Goal: Transaction & Acquisition: Purchase product/service

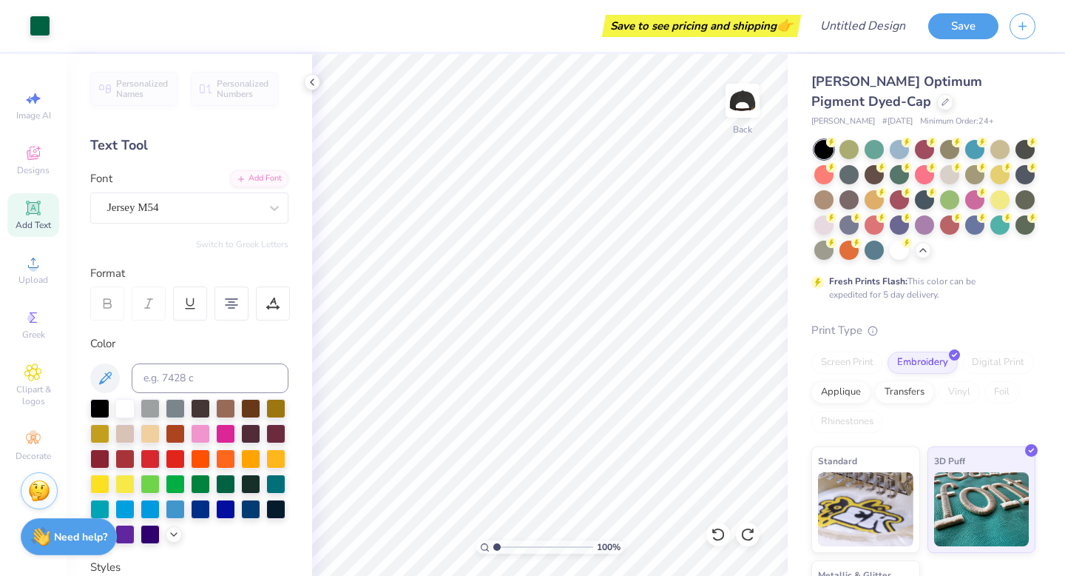
scroll to position [91, 0]
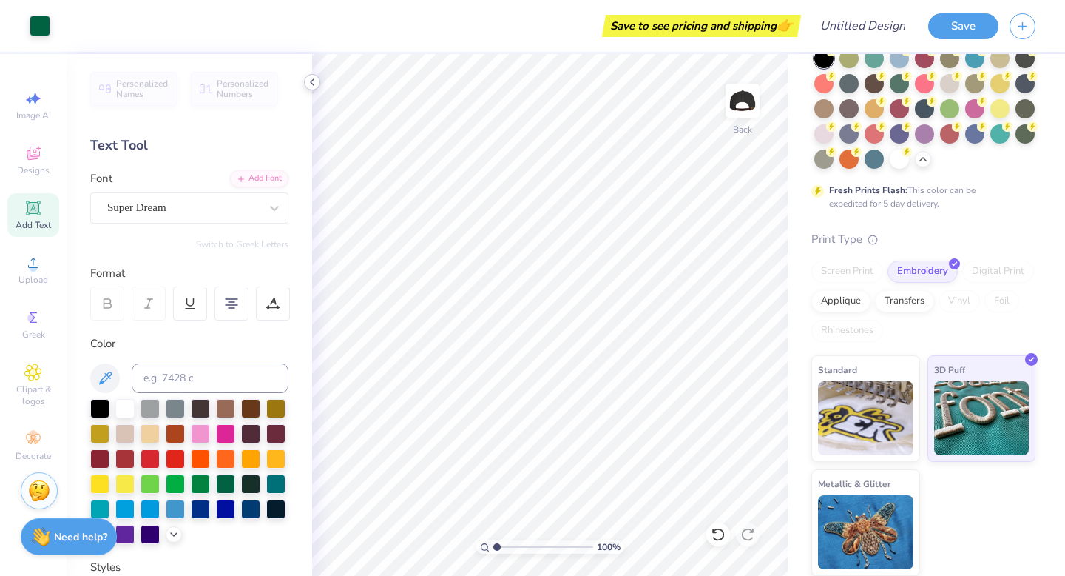
click at [308, 82] on icon at bounding box center [312, 82] width 12 height 12
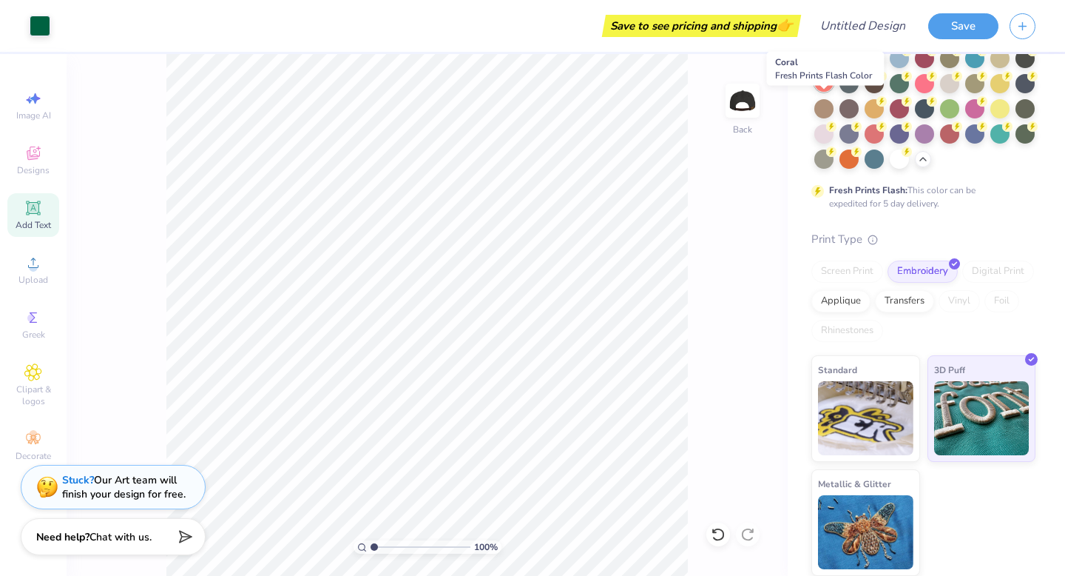
scroll to position [64, 0]
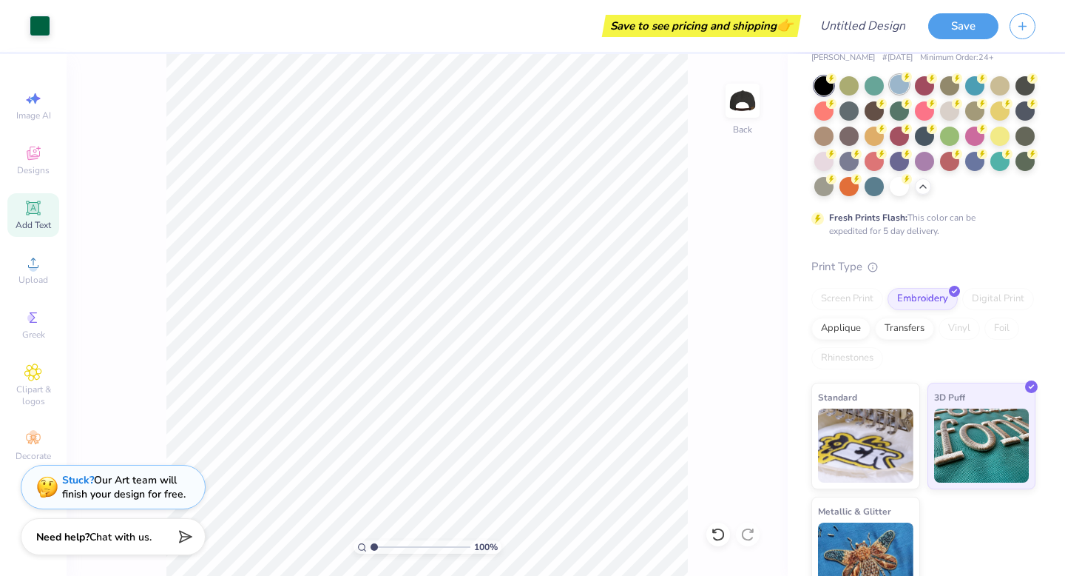
click at [900, 82] on div at bounding box center [899, 84] width 19 height 19
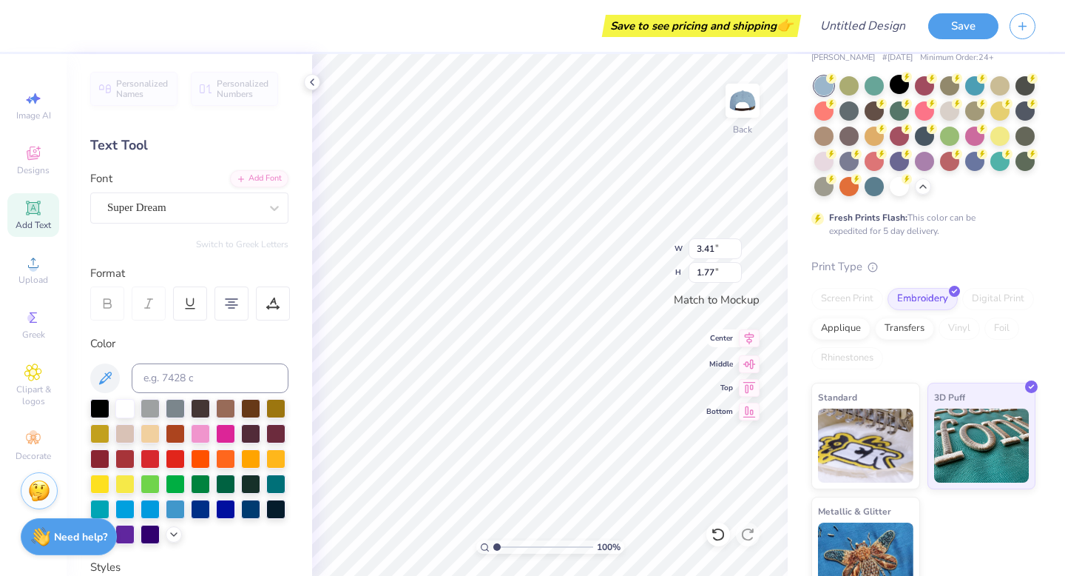
click at [749, 342] on icon at bounding box center [749, 338] width 21 height 18
click at [750, 361] on icon at bounding box center [749, 362] width 13 height 10
click at [1002, 88] on div at bounding box center [999, 84] width 19 height 19
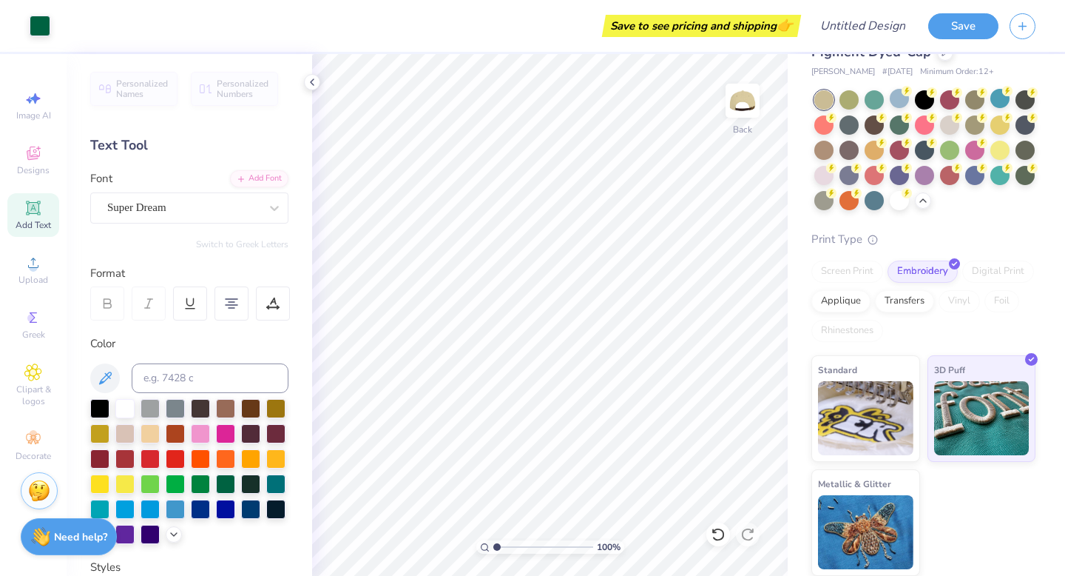
scroll to position [50, 0]
click at [825, 150] on div at bounding box center [823, 148] width 19 height 19
click at [980, 128] on div at bounding box center [974, 123] width 19 height 19
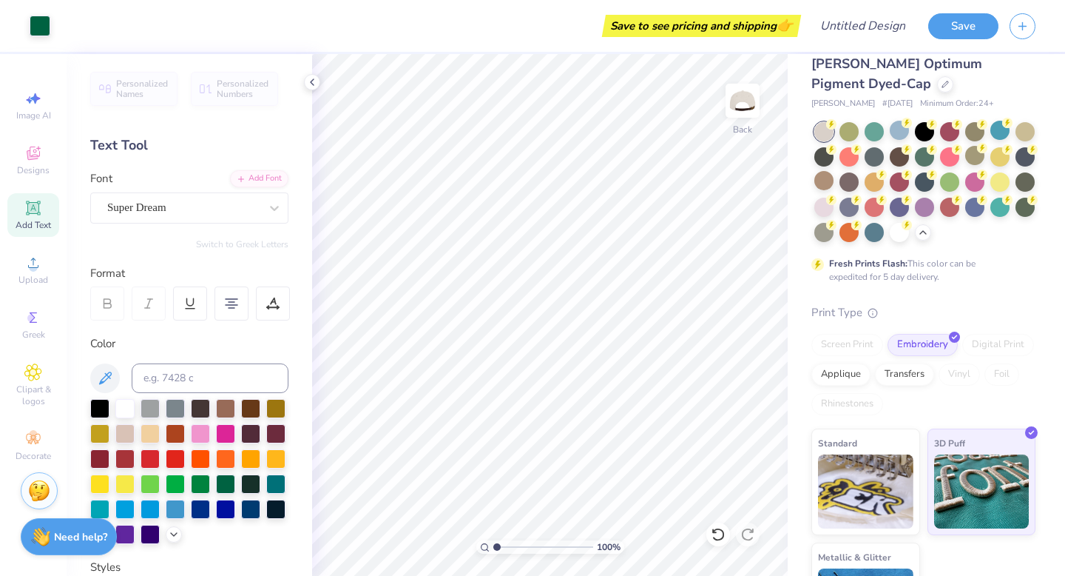
scroll to position [16, 0]
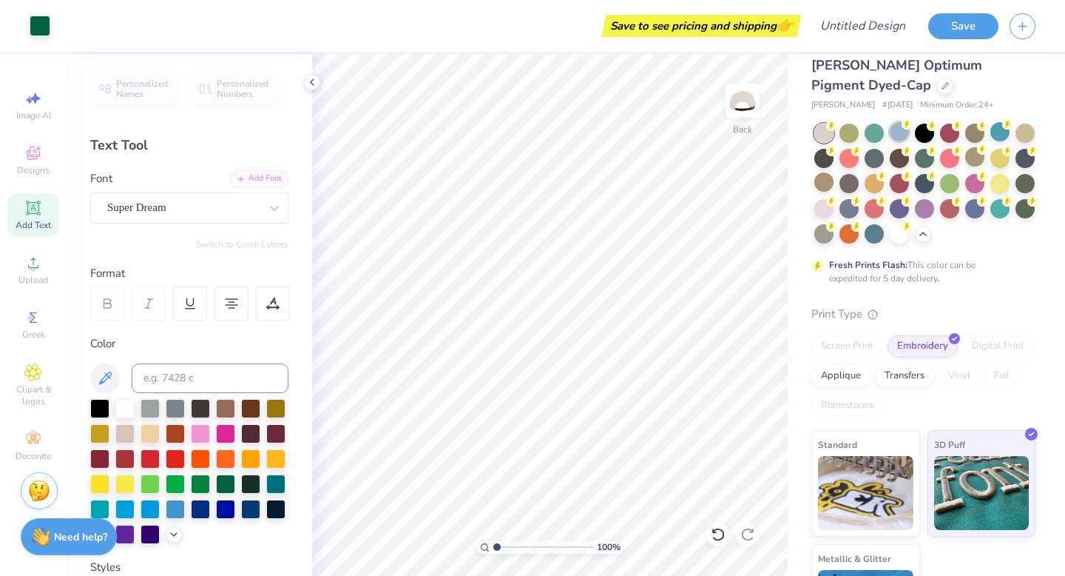
click at [892, 132] on div at bounding box center [899, 131] width 19 height 19
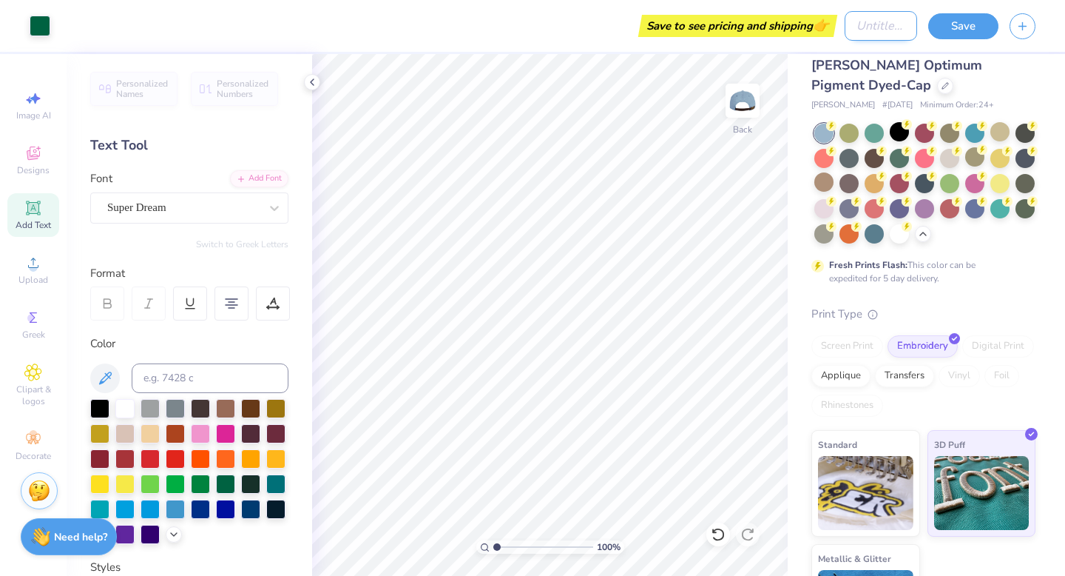
click at [885, 32] on input "Design Title" at bounding box center [881, 26] width 72 height 30
type input "Design #1"
click at [981, 24] on button "Save" at bounding box center [963, 24] width 70 height 26
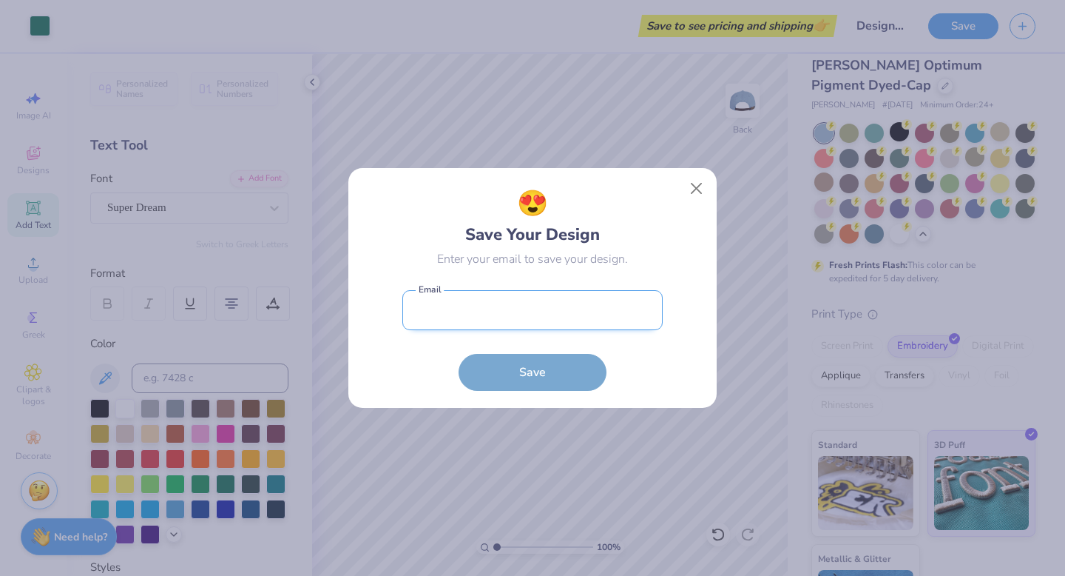
click at [567, 311] on input "email" at bounding box center [532, 310] width 260 height 41
type input "[EMAIL_ADDRESS][DOMAIN_NAME]"
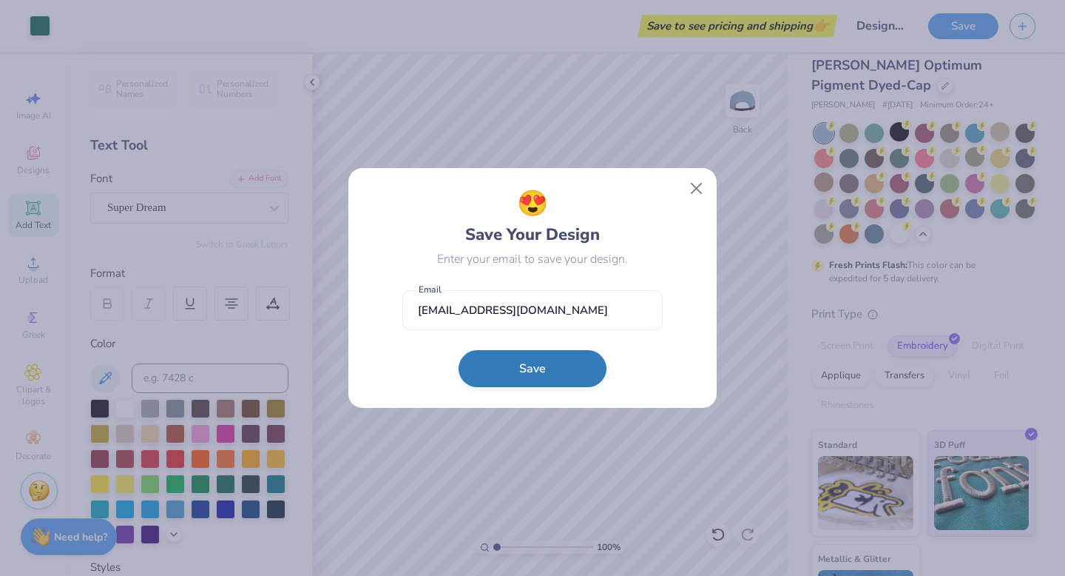
click at [546, 367] on button "Save" at bounding box center [533, 368] width 148 height 37
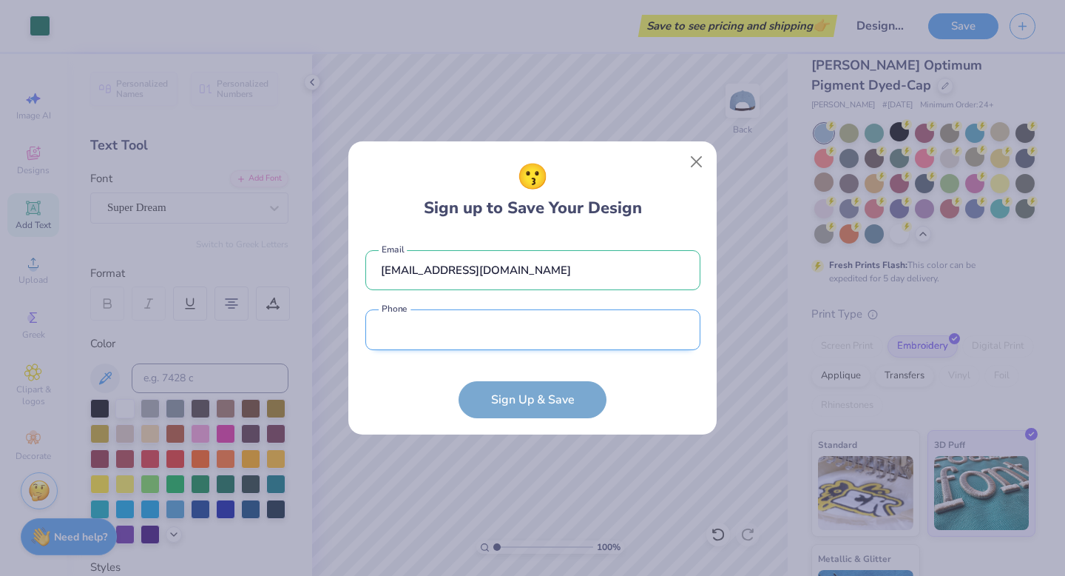
click at [557, 322] on input "tel" at bounding box center [532, 329] width 335 height 41
type input "(133) 728-1227"
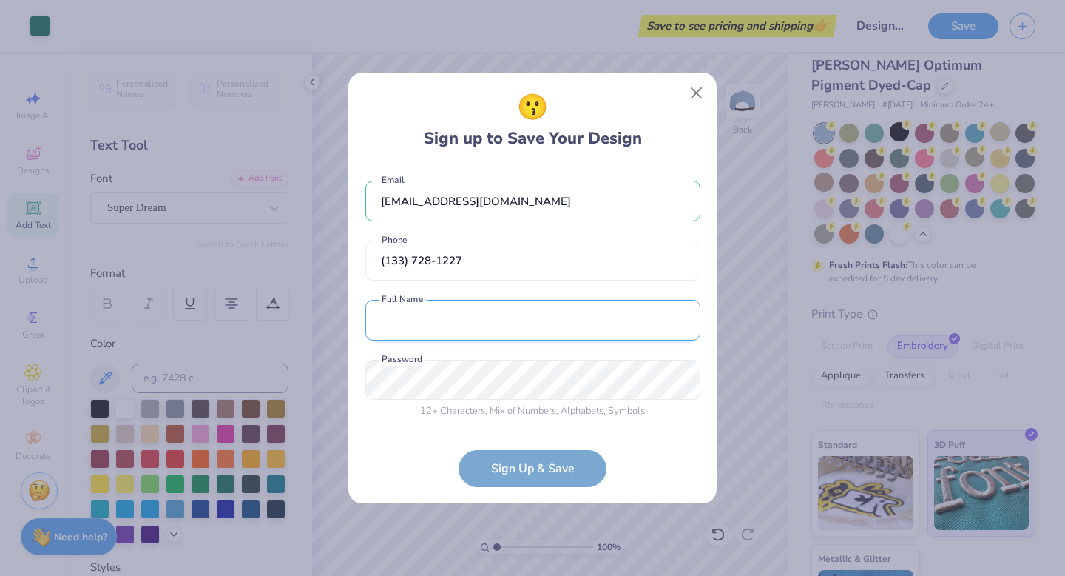
click at [482, 303] on input "text" at bounding box center [532, 320] width 335 height 41
type input "[PERSON_NAME]"
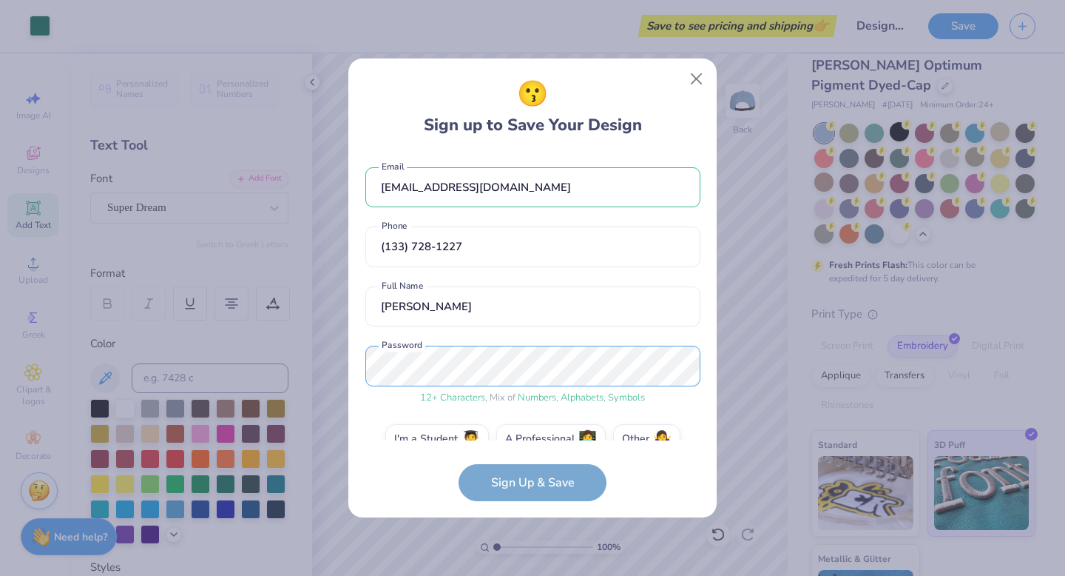
scroll to position [28, 0]
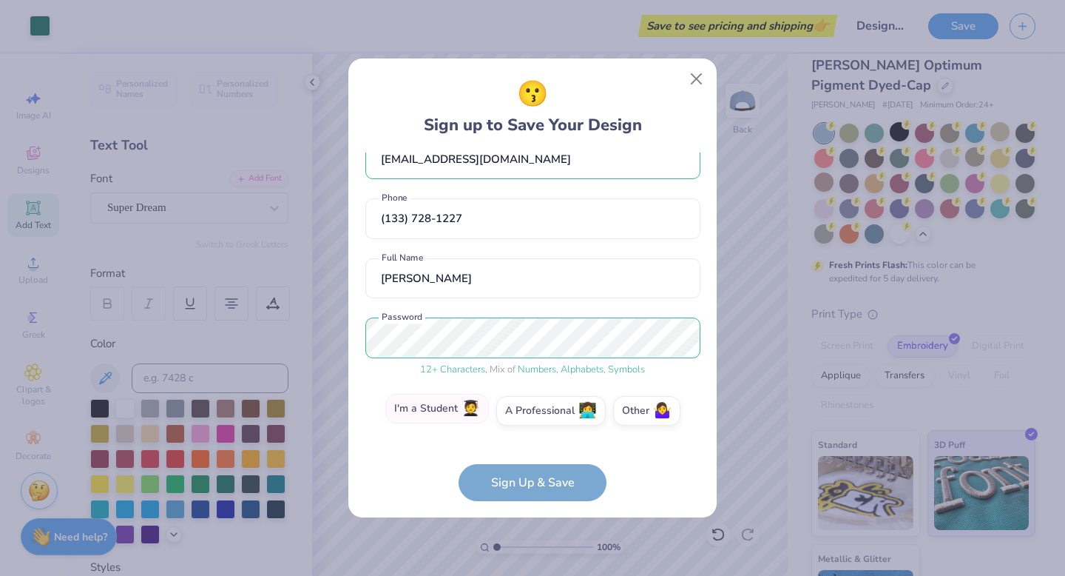
click at [466, 421] on label "I'm a Student 🧑‍🎓" at bounding box center [437, 409] width 104 height 30
click at [528, 438] on input "I'm a Student 🧑‍🎓" at bounding box center [533, 443] width 10 height 10
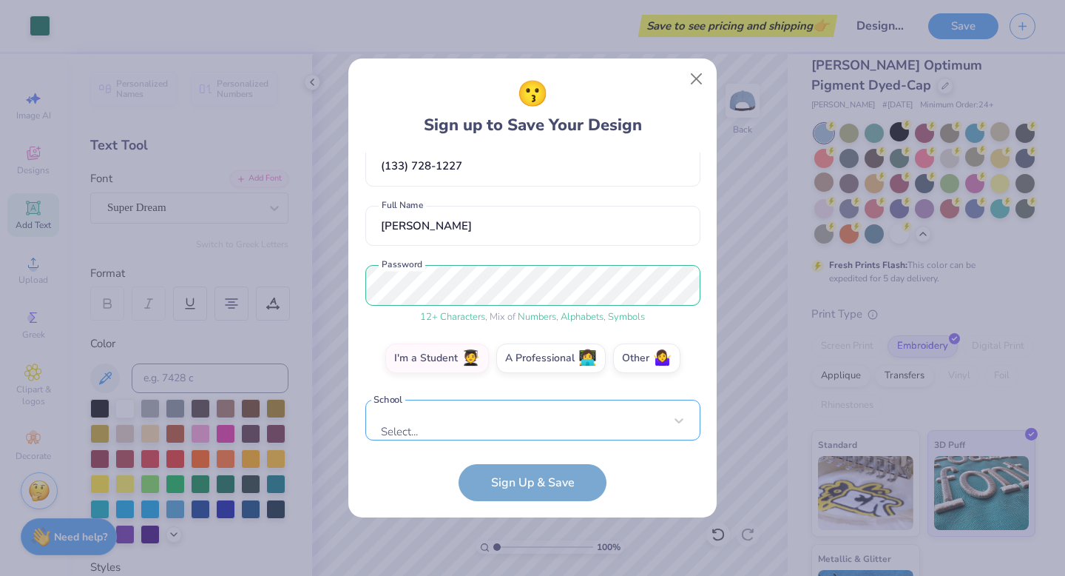
click at [490, 433] on div "[EMAIL_ADDRESS][DOMAIN_NAME] Email [PHONE_NUMBER] Phone [PERSON_NAME] Full Name…" at bounding box center [532, 296] width 335 height 288
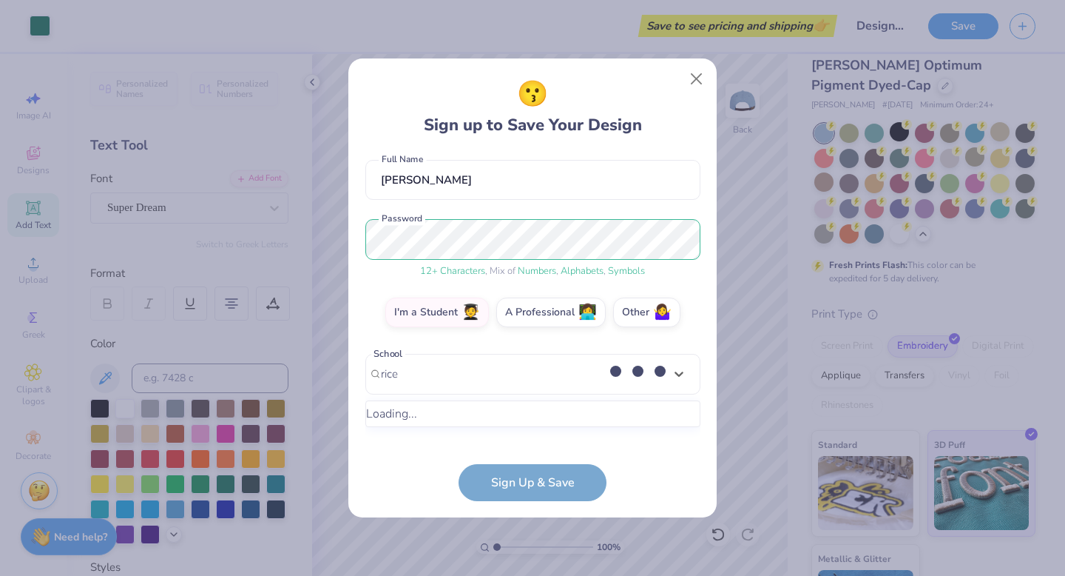
scroll to position [124, 0]
click at [467, 418] on div "[GEOGRAPHIC_DATA]" at bounding box center [533, 421] width 322 height 24
type input "rice"
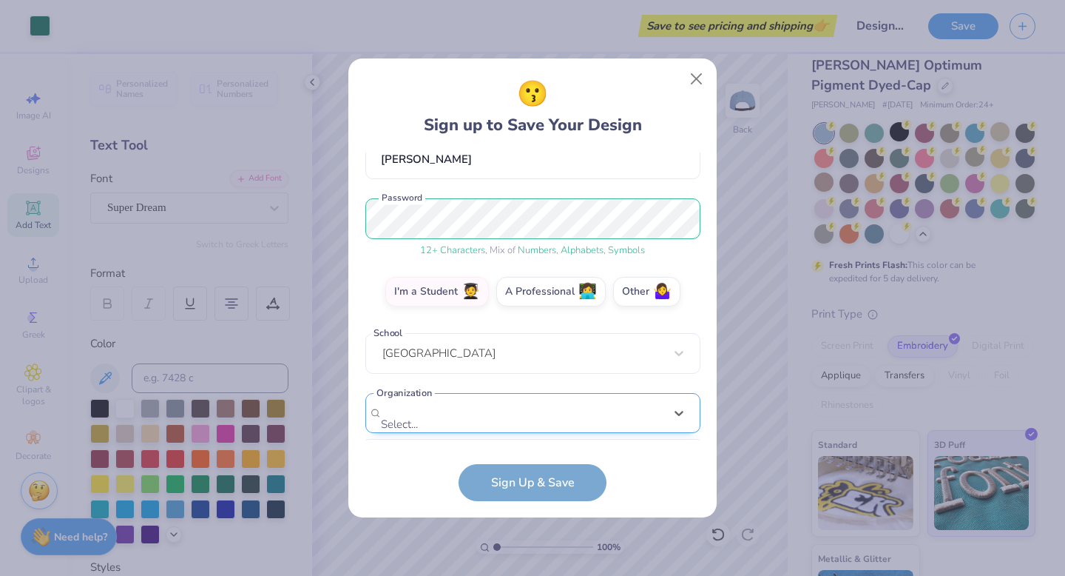
click at [468, 406] on div "option focused, 8 of 15. 15 results available. Use Up and Down to choose option…" at bounding box center [532, 528] width 335 height 270
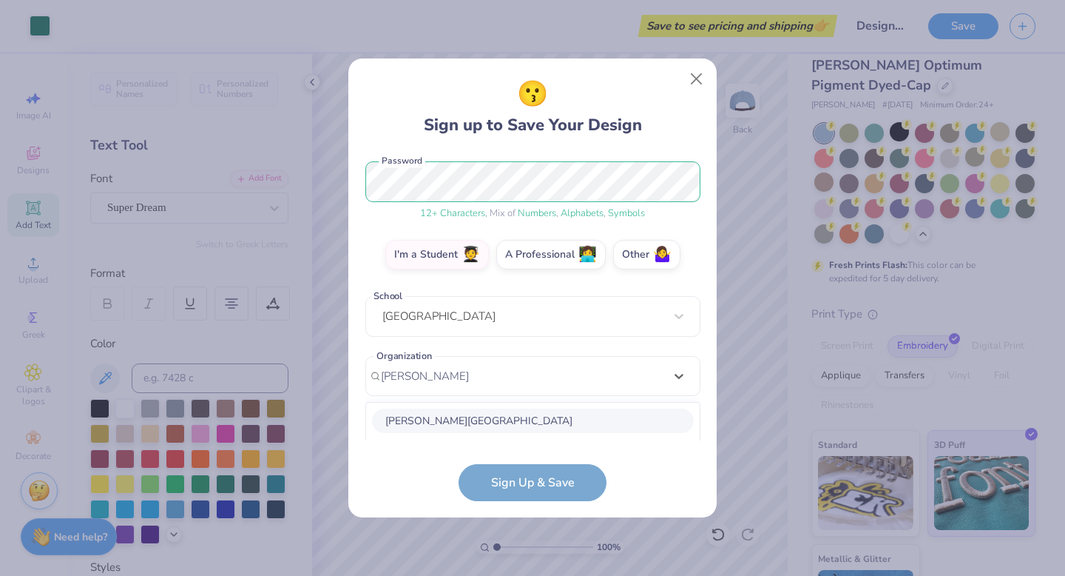
scroll to position [369, 0]
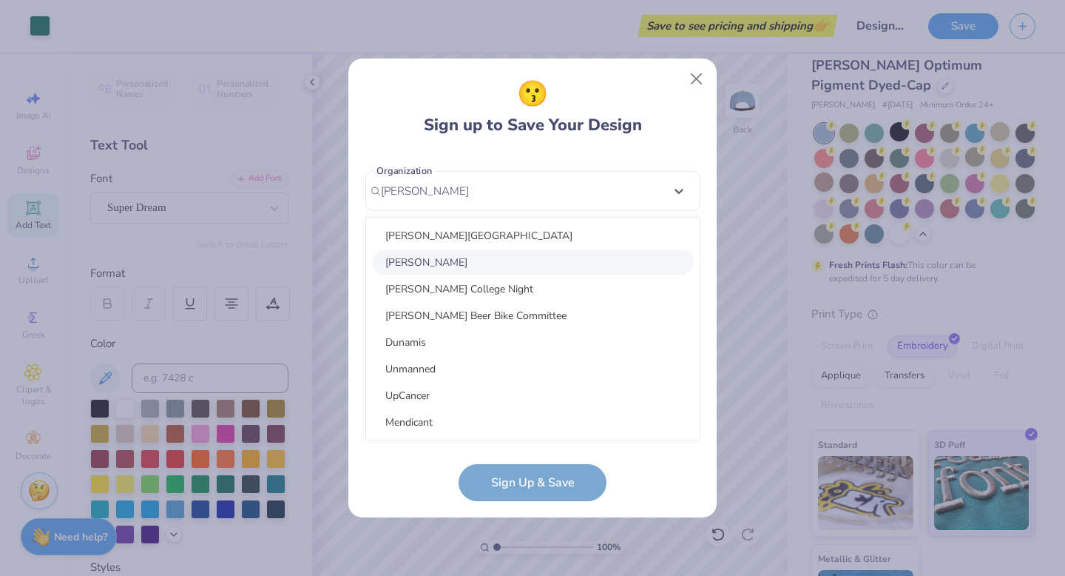
click at [473, 259] on div "[PERSON_NAME]" at bounding box center [533, 262] width 322 height 24
type input "[PERSON_NAME]"
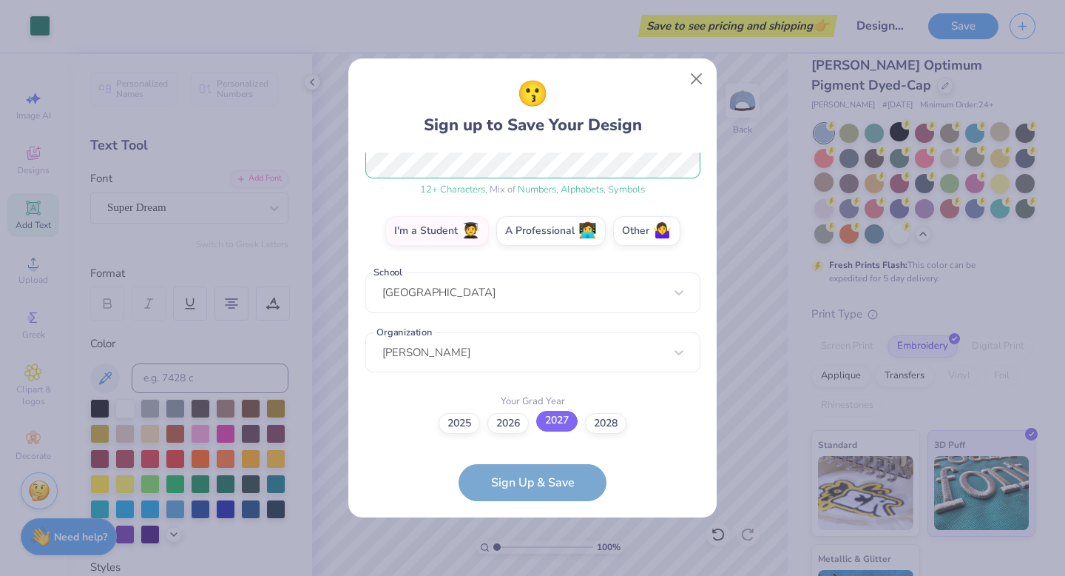
click at [558, 423] on label "2027" at bounding box center [556, 421] width 41 height 21
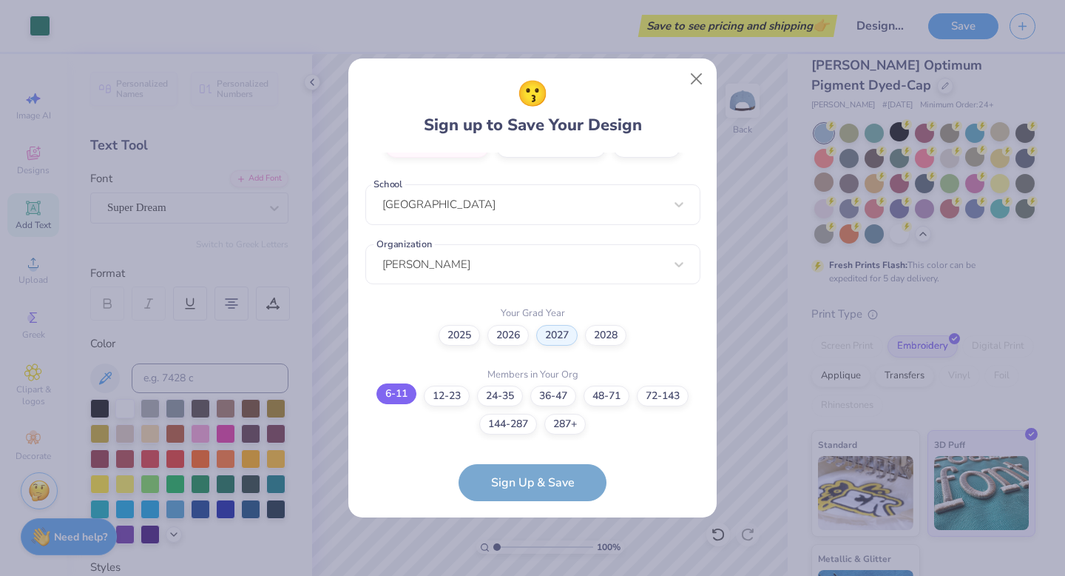
click at [394, 389] on label "6-11" at bounding box center [397, 393] width 40 height 21
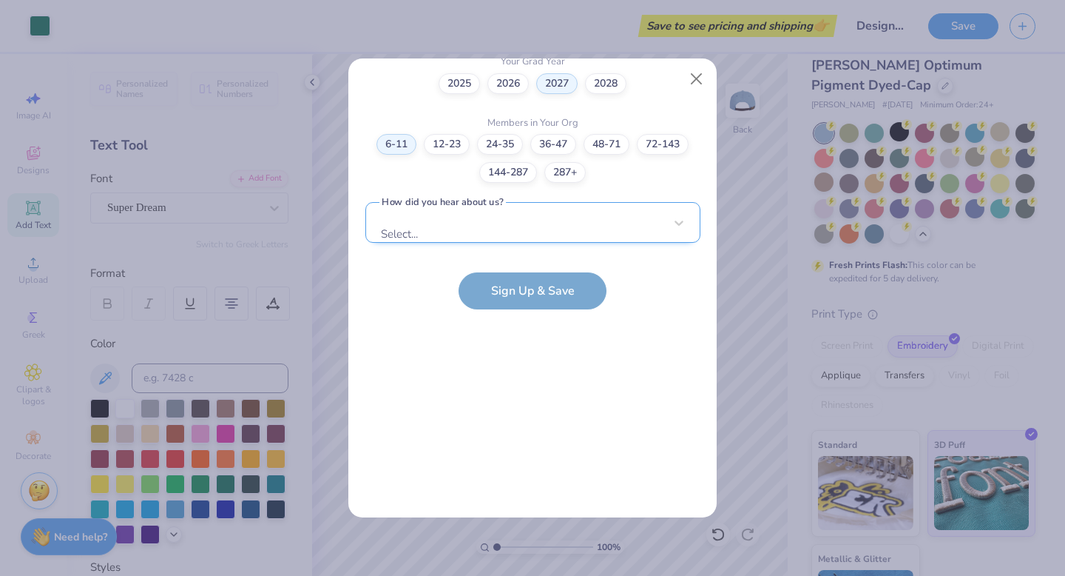
scroll to position [0, 0]
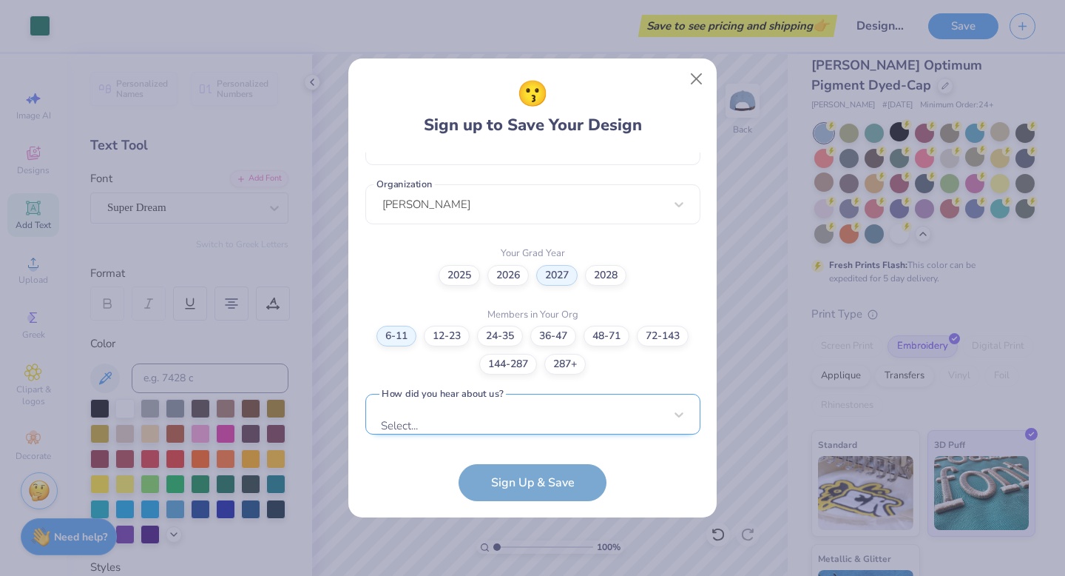
click at [498, 407] on div "Select..." at bounding box center [532, 414] width 335 height 41
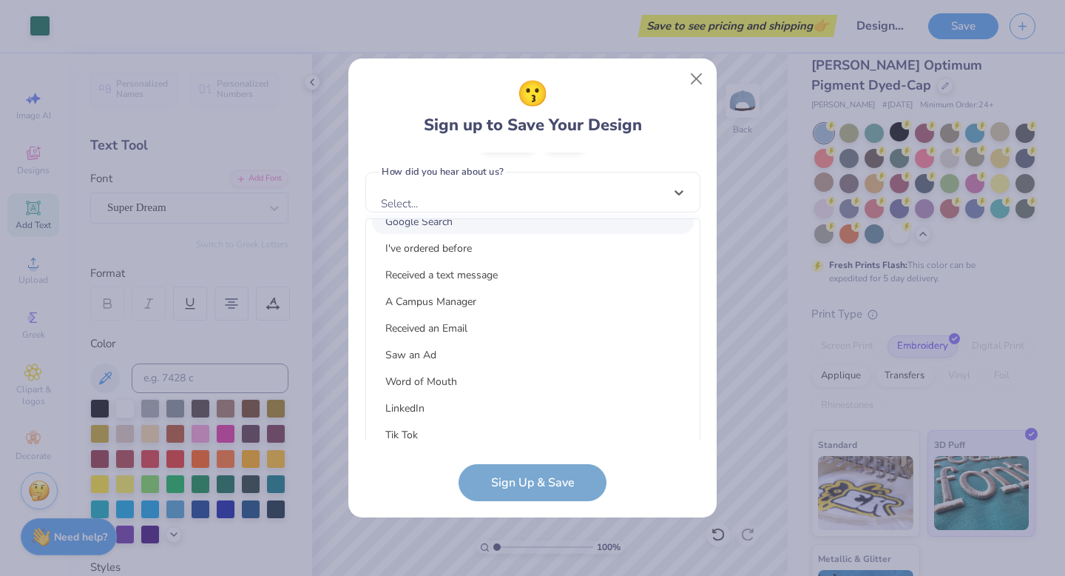
scroll to position [8, 0]
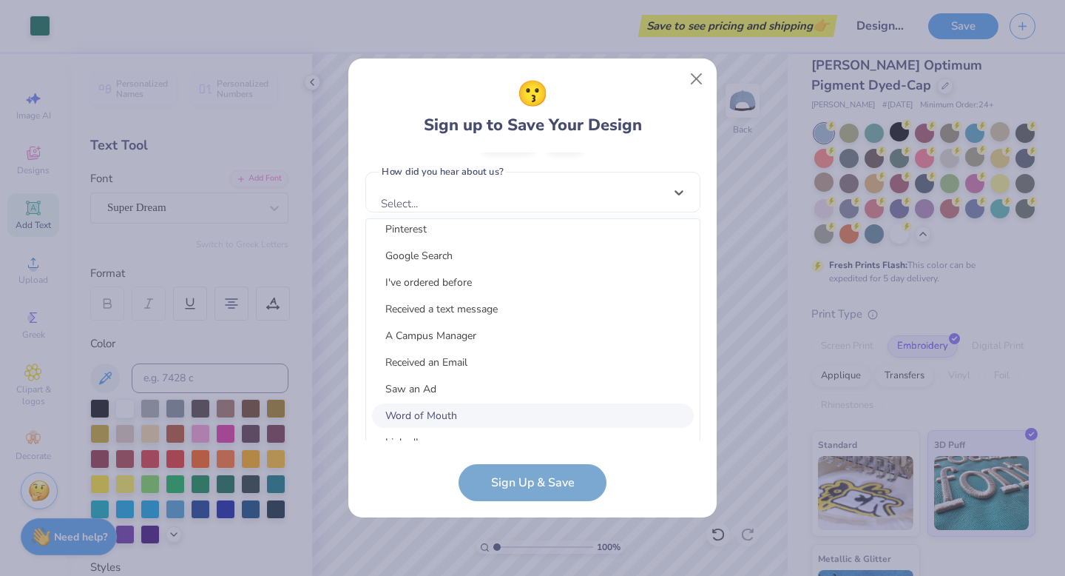
click at [481, 413] on div "Word of Mouth" at bounding box center [533, 415] width 322 height 24
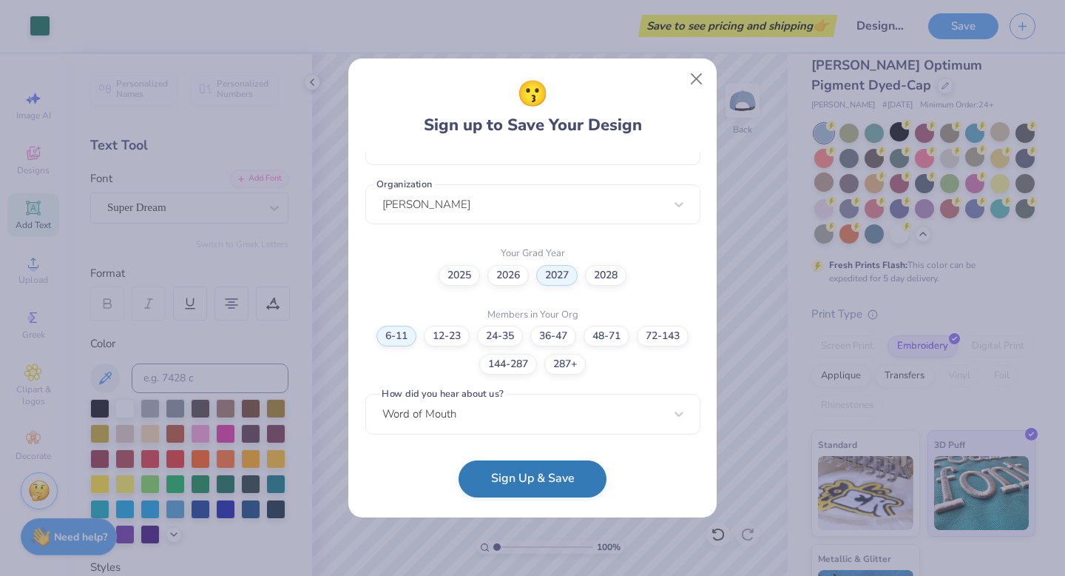
click at [495, 479] on button "Sign Up & Save" at bounding box center [533, 478] width 148 height 37
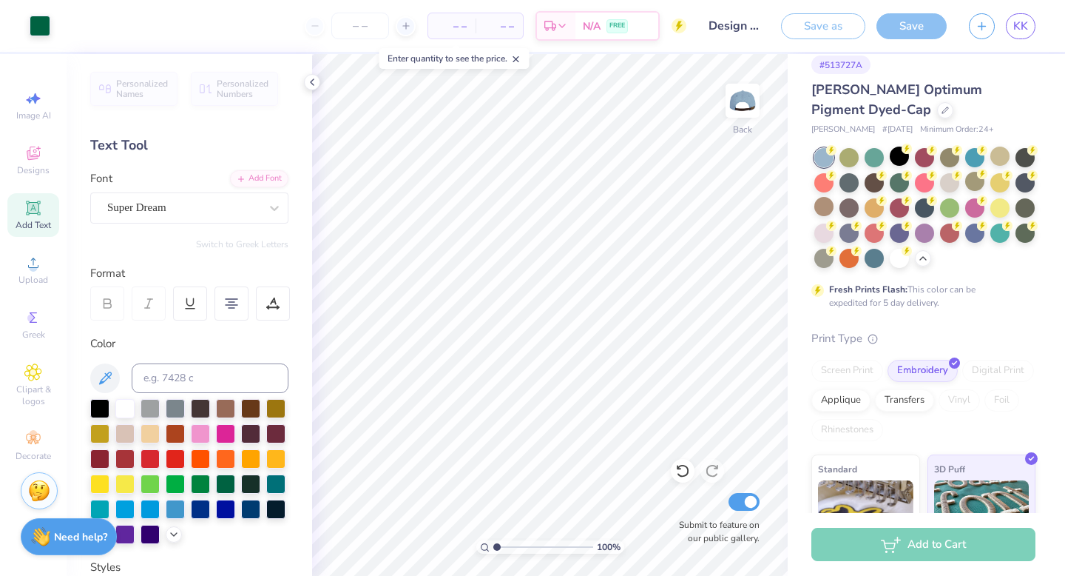
scroll to position [41, 0]
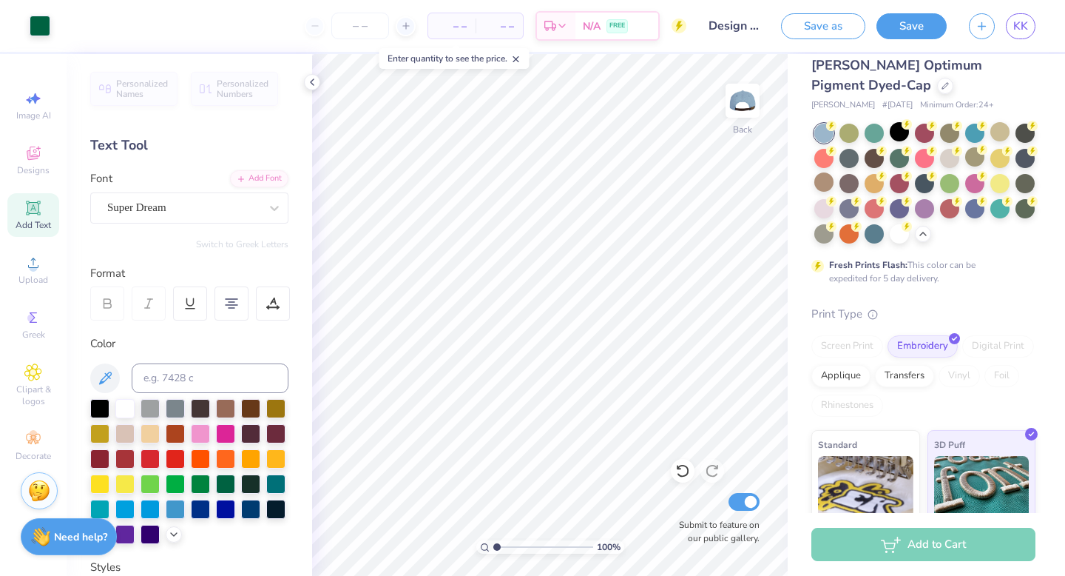
click at [519, 64] on icon at bounding box center [516, 59] width 10 height 10
click at [456, 31] on span "– –" at bounding box center [452, 26] width 30 height 16
click at [366, 24] on input "number" at bounding box center [360, 26] width 58 height 27
click at [430, 27] on div "– – Per Item" at bounding box center [451, 25] width 47 height 25
click at [449, 27] on span "– –" at bounding box center [452, 26] width 30 height 16
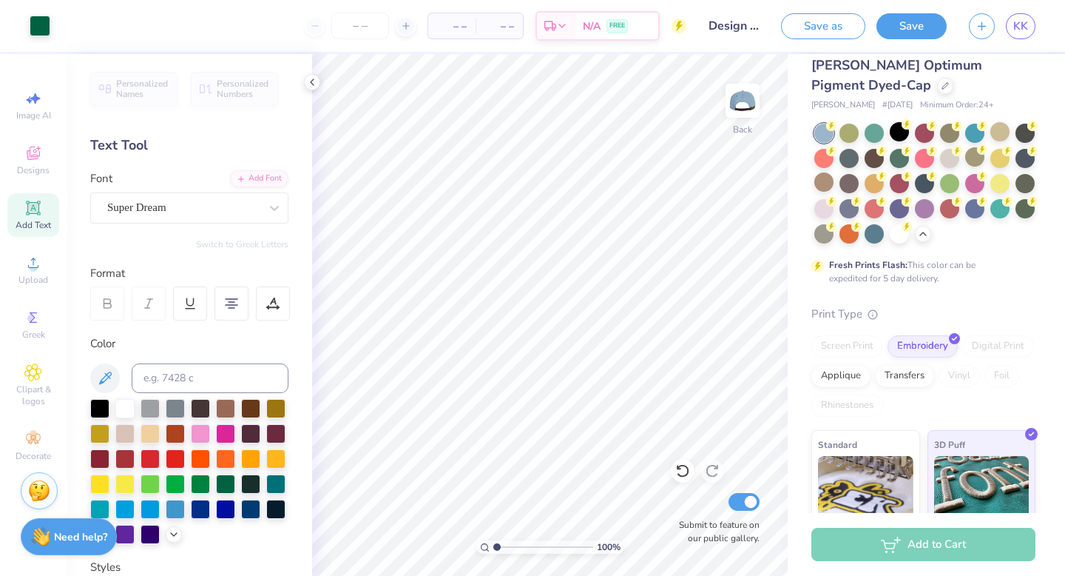
click at [490, 27] on span "– –" at bounding box center [500, 26] width 30 height 16
click at [502, 27] on span "– –" at bounding box center [500, 26] width 30 height 16
click at [363, 21] on input "number" at bounding box center [360, 26] width 58 height 27
click at [900, 22] on button "Save" at bounding box center [912, 24] width 70 height 26
click at [333, 27] on input "number" at bounding box center [330, 26] width 58 height 27
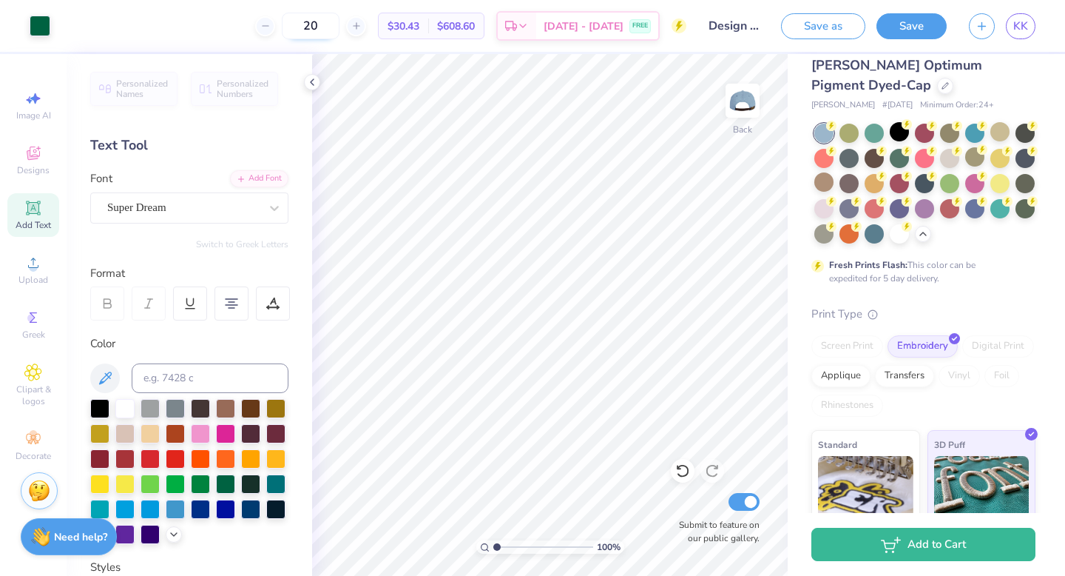
click at [340, 27] on input "20" at bounding box center [311, 26] width 58 height 27
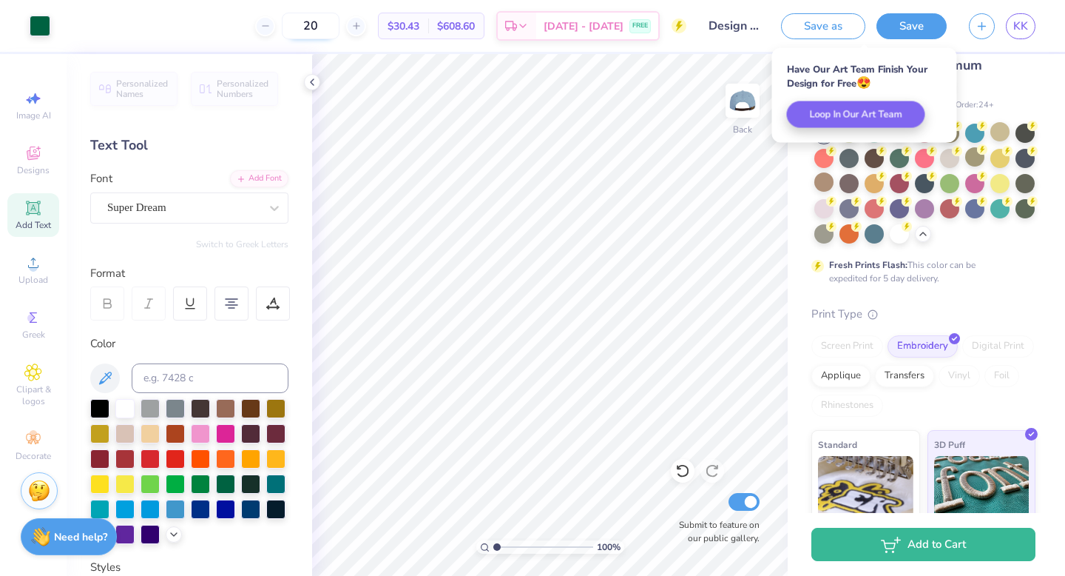
type input "2"
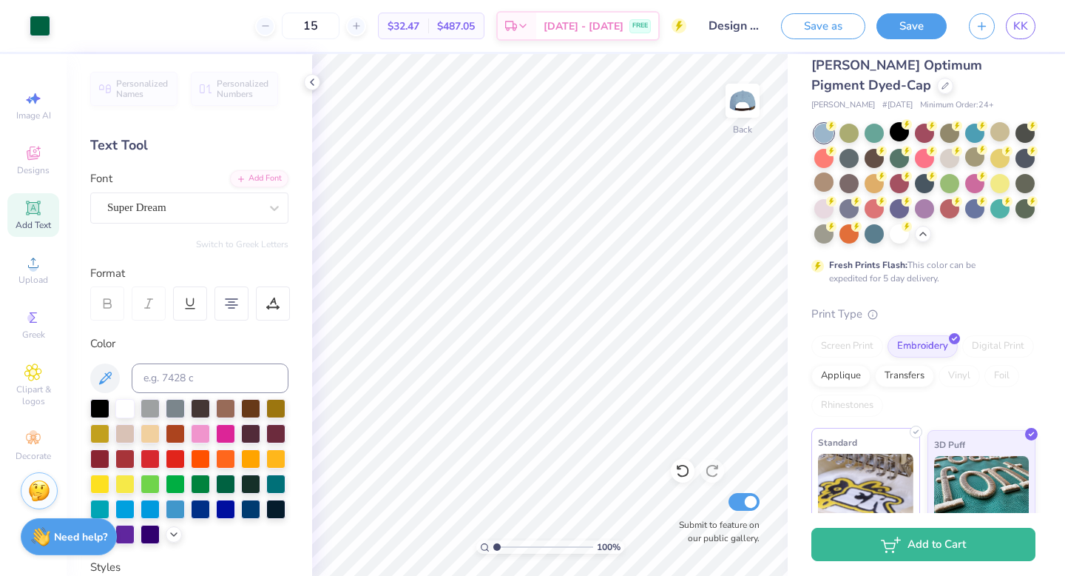
click at [877, 461] on img at bounding box center [865, 490] width 95 height 74
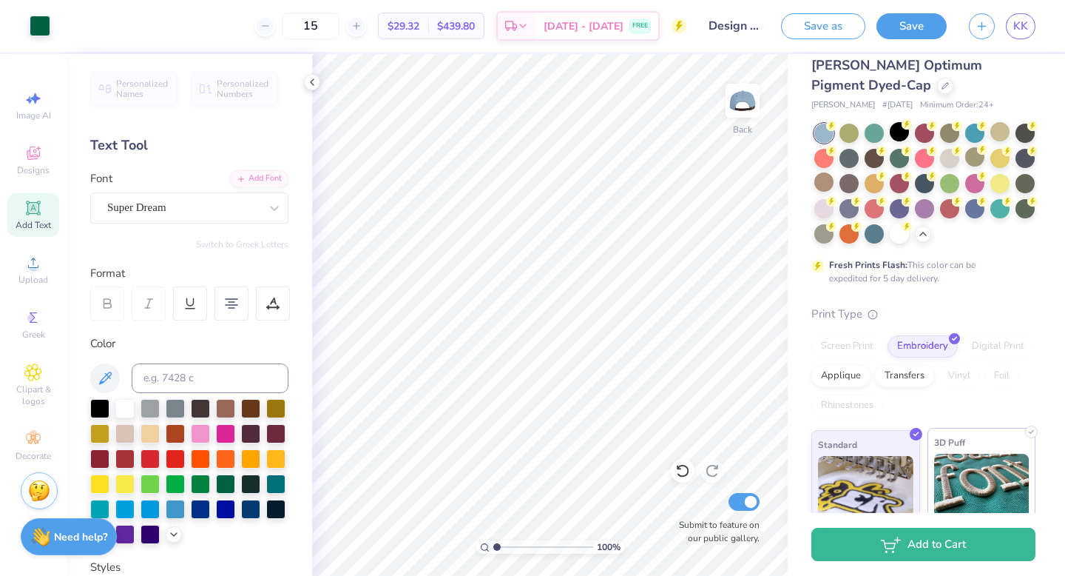
click at [974, 494] on img at bounding box center [981, 490] width 95 height 74
click at [334, 19] on input "15" at bounding box center [311, 26] width 58 height 27
click at [334, 18] on input "15" at bounding box center [311, 26] width 58 height 27
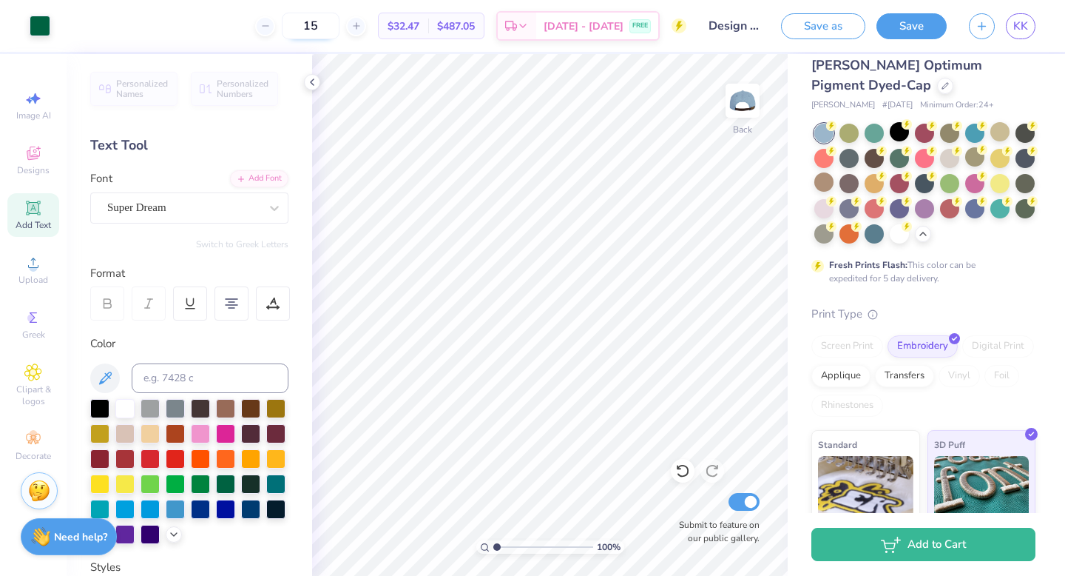
click at [334, 18] on input "15" at bounding box center [311, 26] width 58 height 27
type input "50"
click at [331, 27] on input "50" at bounding box center [303, 26] width 58 height 27
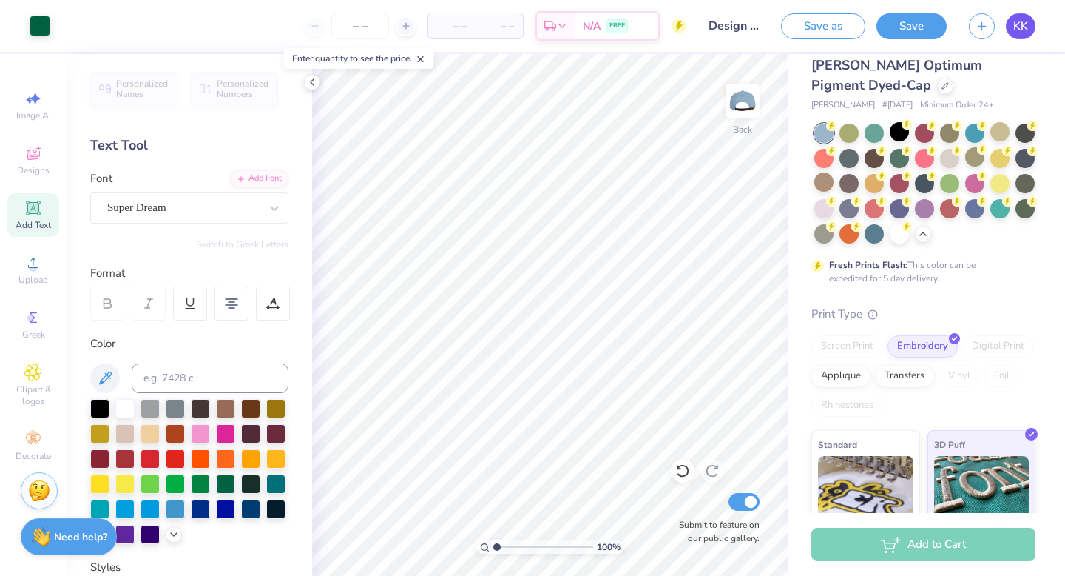
click at [1021, 30] on span "KK" at bounding box center [1020, 26] width 15 height 17
